Goal: Check status: Check status

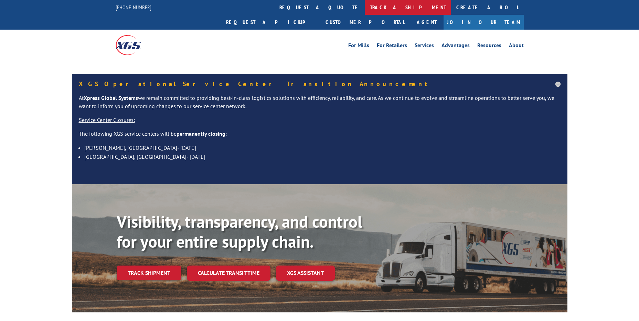
click at [365, 7] on link "track a shipment" at bounding box center [408, 7] width 86 height 15
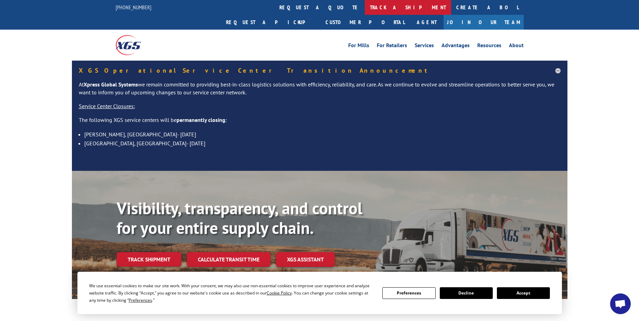
click at [365, 10] on link "track a shipment" at bounding box center [408, 7] width 86 height 15
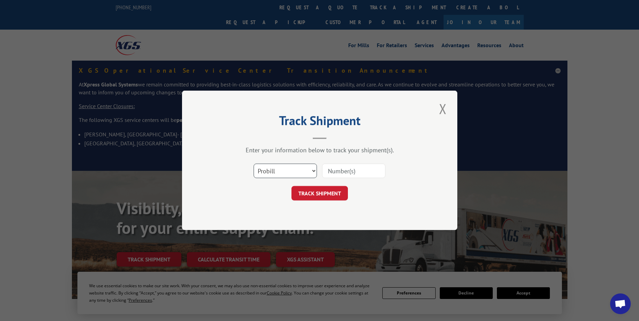
click at [284, 167] on select "Select category... Probill BOL PO" at bounding box center [285, 171] width 63 height 14
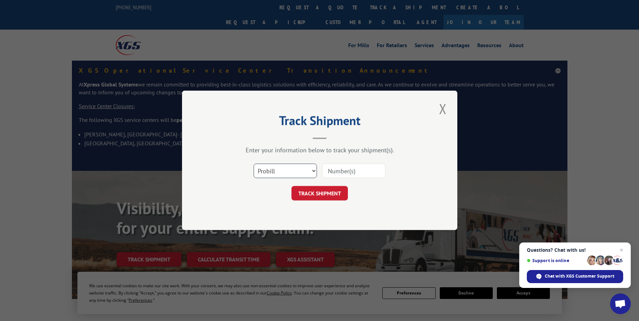
select select "po"
click at [254, 164] on select "Select category... Probill BOL PO" at bounding box center [285, 171] width 63 height 14
drag, startPoint x: 339, startPoint y: 169, endPoint x: 335, endPoint y: 172, distance: 5.0
click at [339, 169] on input at bounding box center [353, 171] width 63 height 14
paste input "28507763"
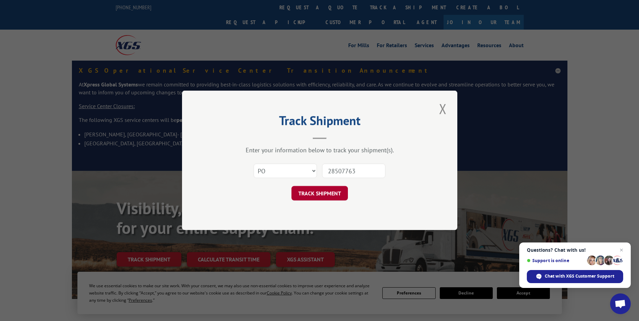
type input "28507763"
click at [335, 196] on button "TRACK SHIPMENT" at bounding box center [320, 193] width 56 height 14
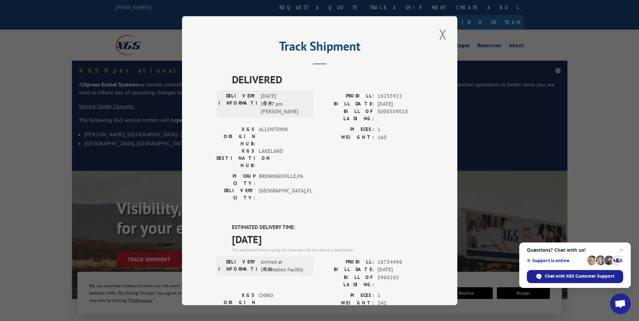
scroll to position [134, 0]
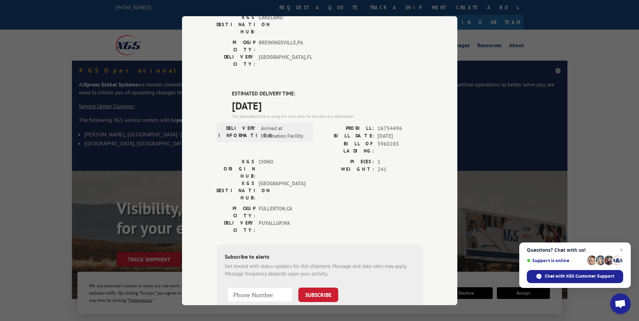
click at [307, 158] on div "XGS ORIGIN HUB: CHINO XGS DESTINATION HUB: [GEOGRAPHIC_DATA] PIECES: 1 WEIGHT: …" at bounding box center [320, 181] width 207 height 47
